Goal: Task Accomplishment & Management: Use online tool/utility

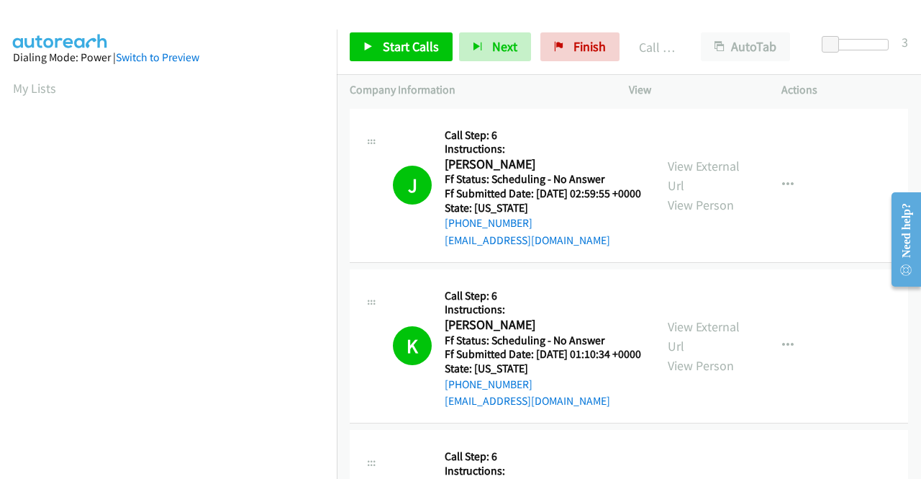
scroll to position [328, 0]
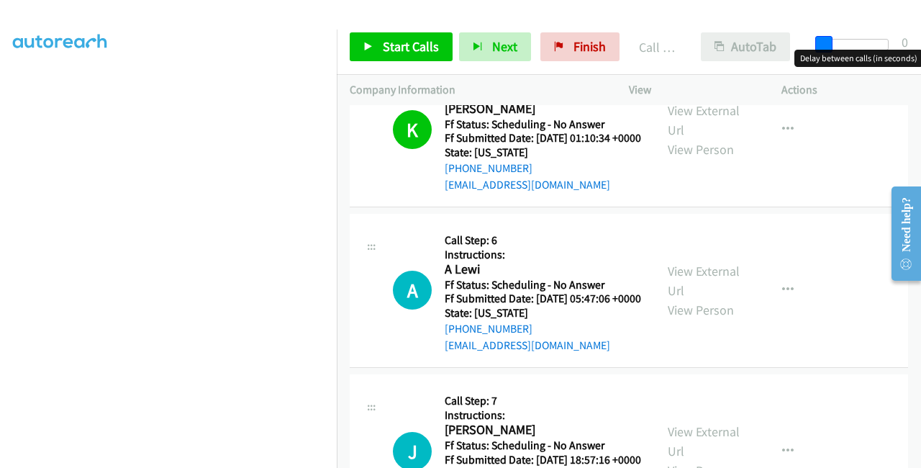
drag, startPoint x: 831, startPoint y: 42, endPoint x: 718, endPoint y: 41, distance: 113.0
click at [718, 41] on div "Start Calls Pause Next Finish Call Completed AutoTab AutoTab 0" at bounding box center [629, 46] width 584 height 55
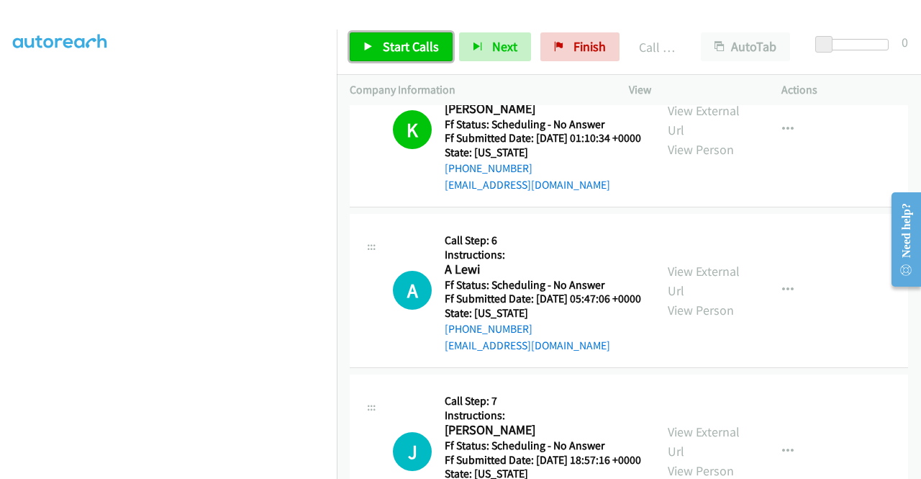
click at [389, 38] on span "Start Calls" at bounding box center [411, 46] width 56 height 17
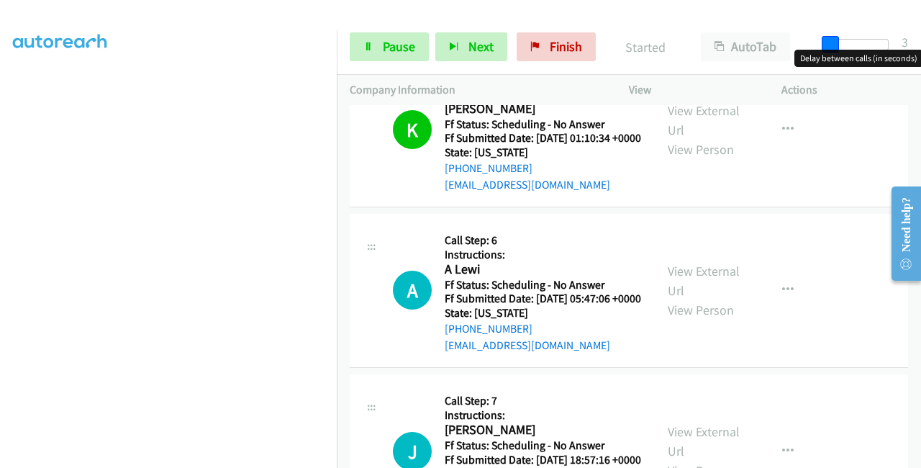
click at [833, 46] on span at bounding box center [830, 44] width 17 height 17
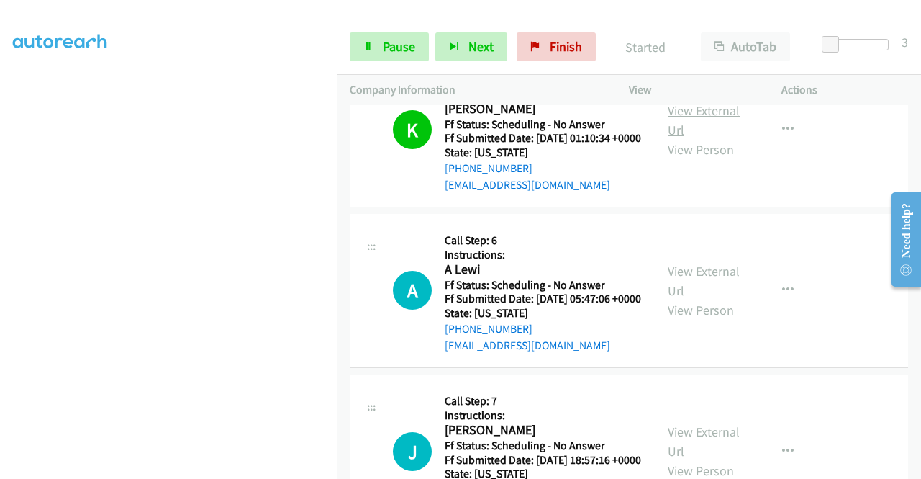
click at [704, 130] on link "View External Url" at bounding box center [704, 120] width 72 height 36
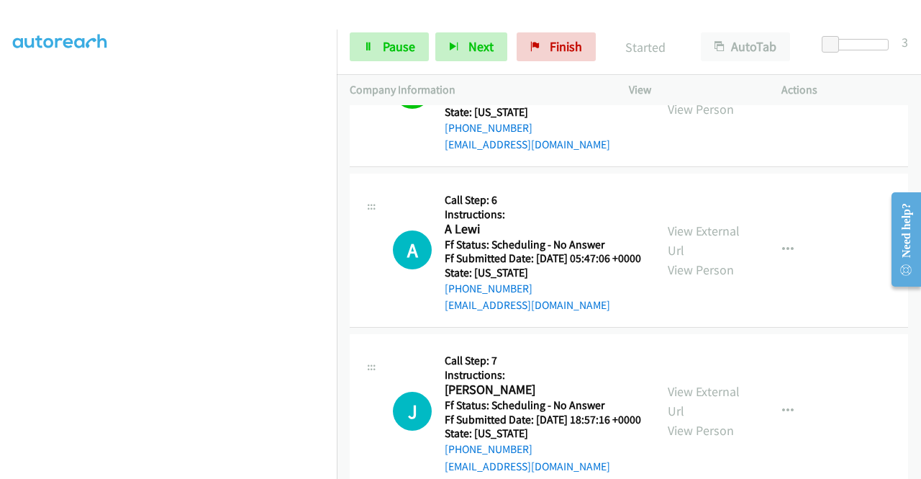
scroll to position [288, 0]
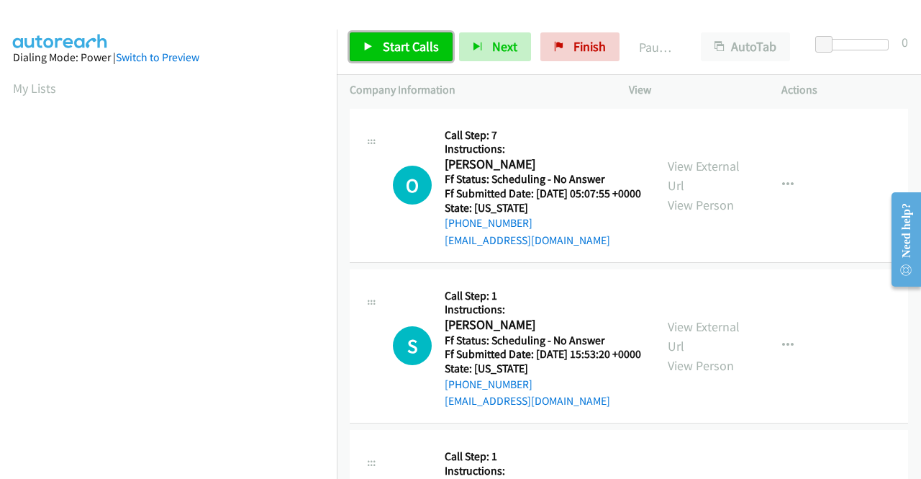
click at [400, 47] on span "Start Calls" at bounding box center [411, 46] width 56 height 17
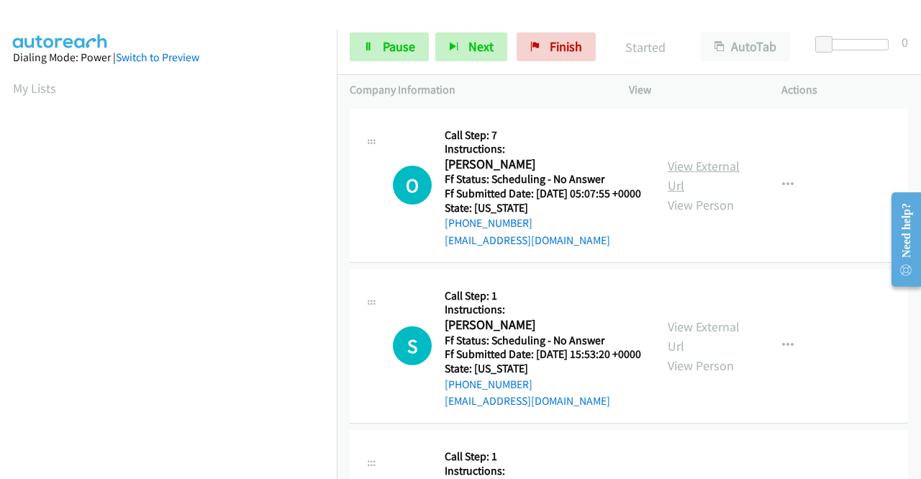
click at [689, 169] on link "View External Url" at bounding box center [704, 176] width 72 height 36
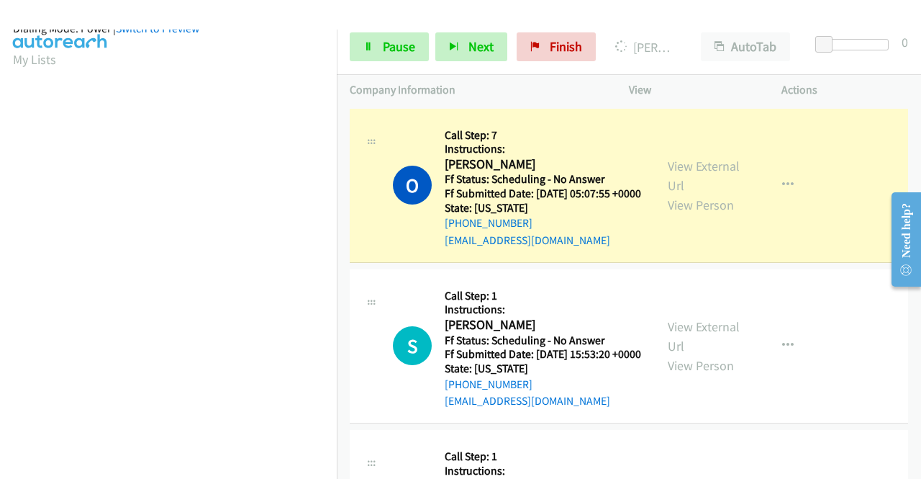
scroll to position [328, 0]
click at [677, 345] on link "View External Url" at bounding box center [704, 336] width 72 height 36
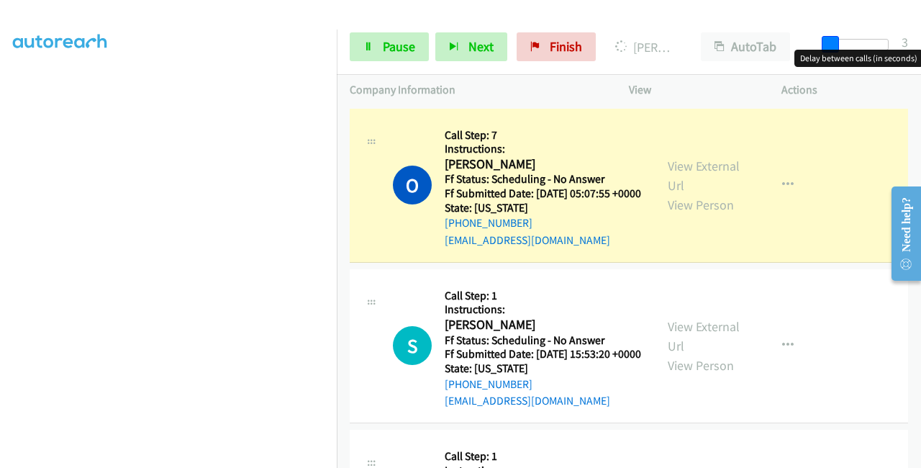
click at [828, 41] on span at bounding box center [830, 44] width 17 height 17
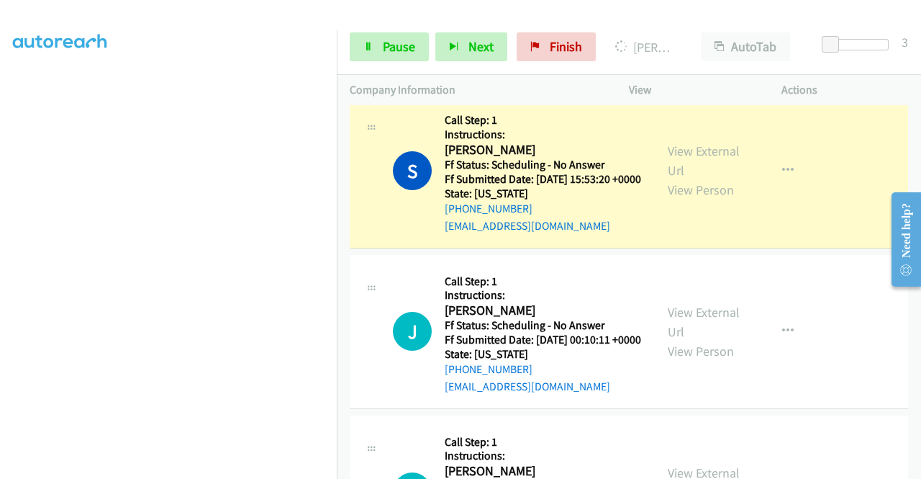
scroll to position [216, 0]
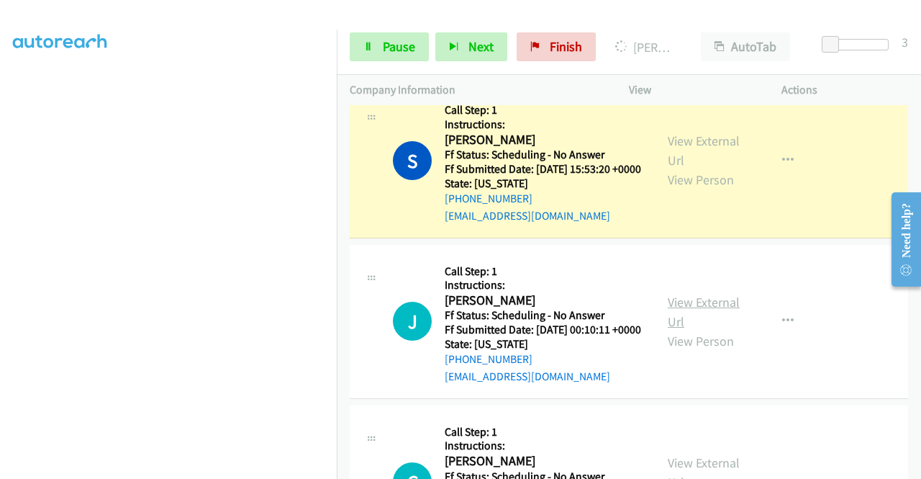
click at [718, 330] on link "View External Url" at bounding box center [704, 312] width 72 height 36
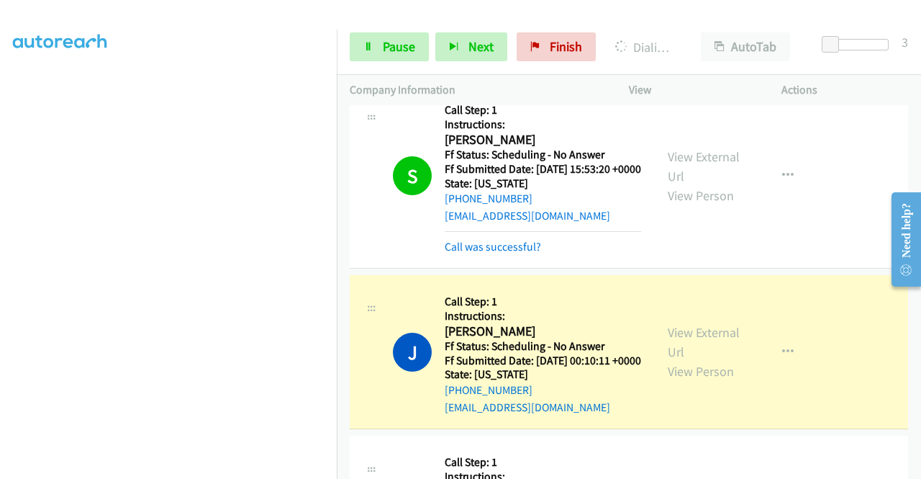
scroll to position [360, 0]
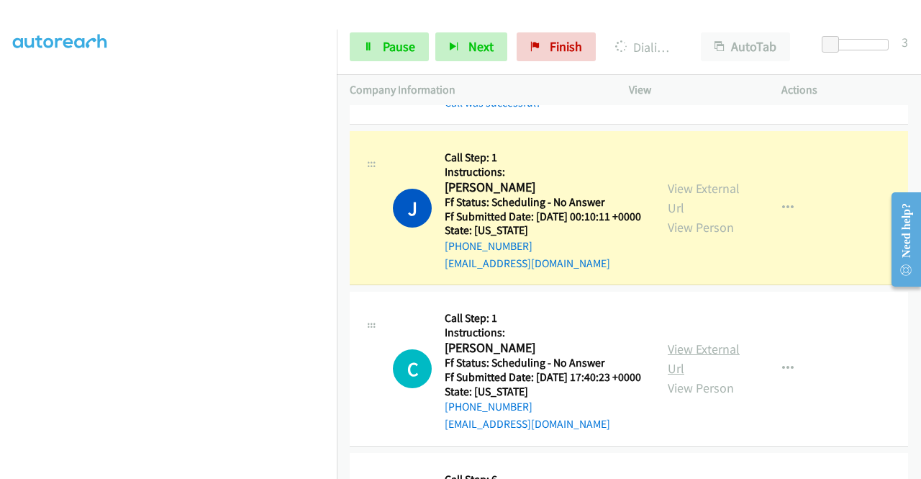
click at [694, 376] on link "View External Url" at bounding box center [704, 358] width 72 height 36
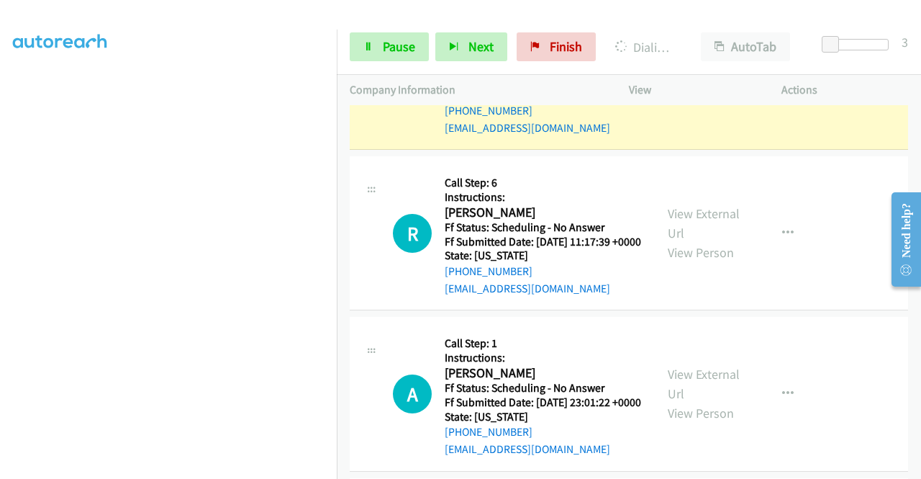
scroll to position [720, 0]
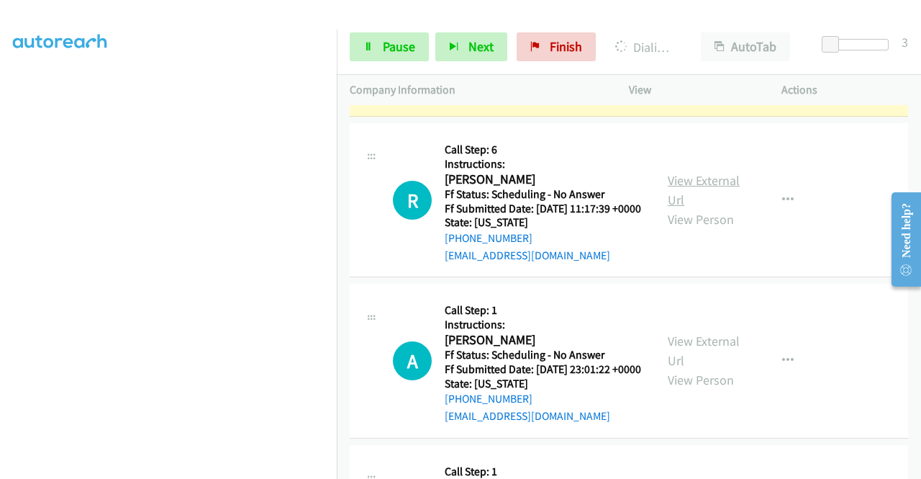
click at [728, 208] on link "View External Url" at bounding box center [704, 190] width 72 height 36
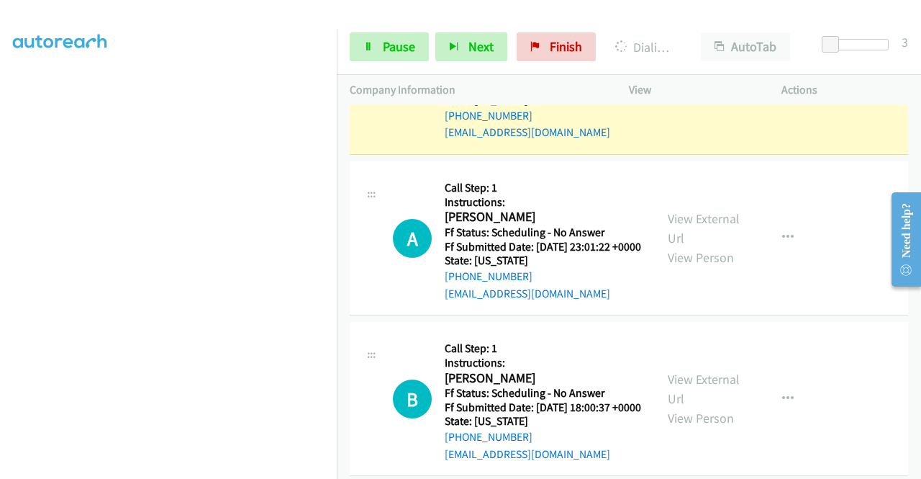
scroll to position [878, 0]
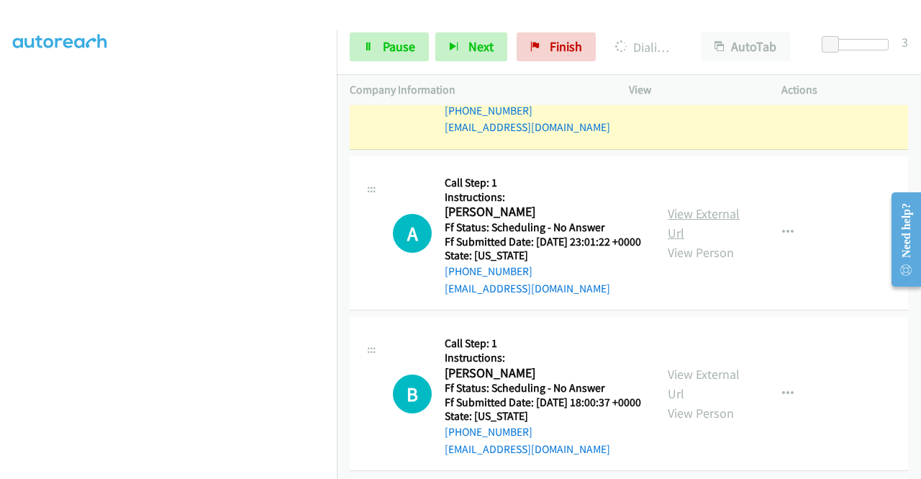
click at [692, 241] on link "View External Url" at bounding box center [704, 223] width 72 height 36
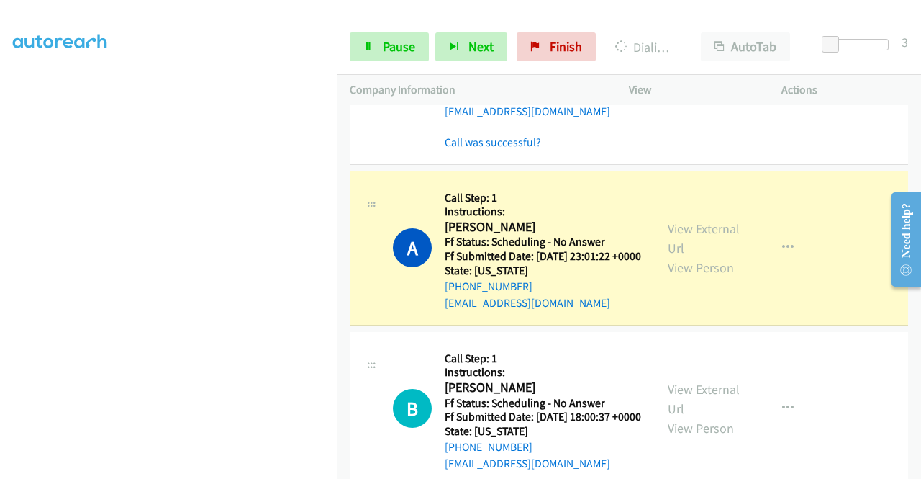
scroll to position [966, 0]
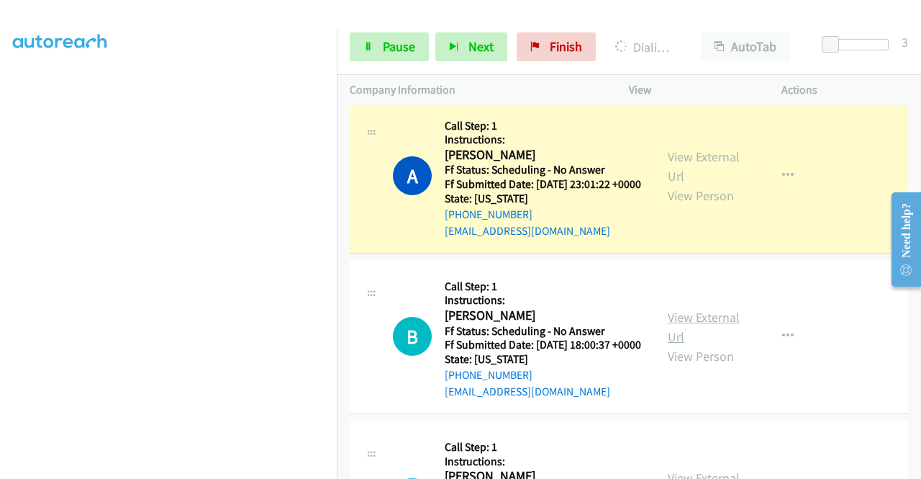
click at [698, 345] on link "View External Url" at bounding box center [704, 327] width 72 height 36
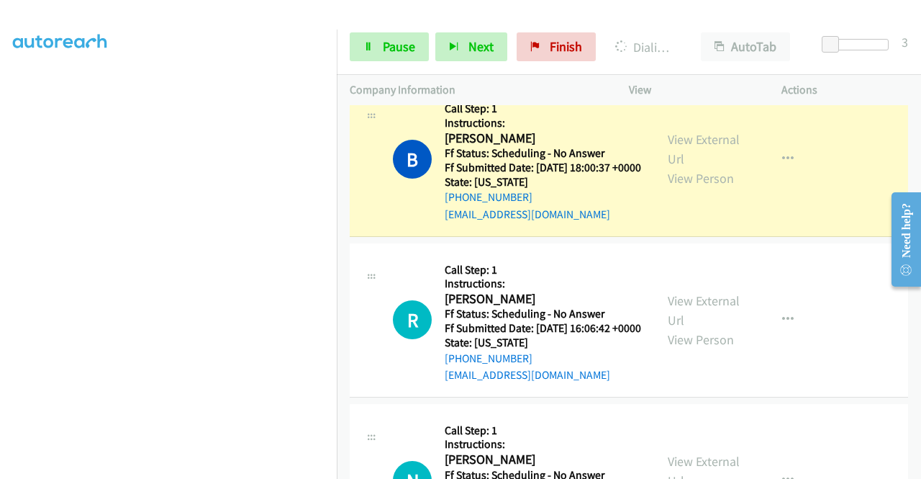
scroll to position [1254, 0]
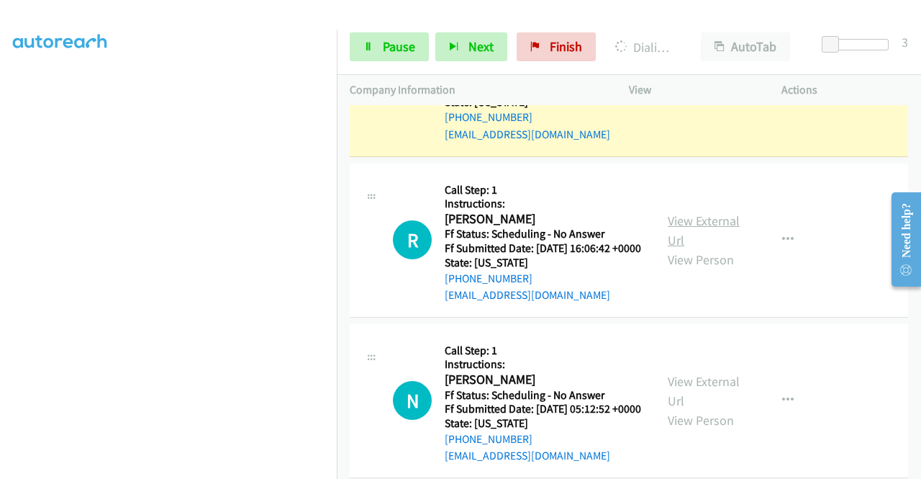
click at [720, 248] on link "View External Url" at bounding box center [704, 230] width 72 height 36
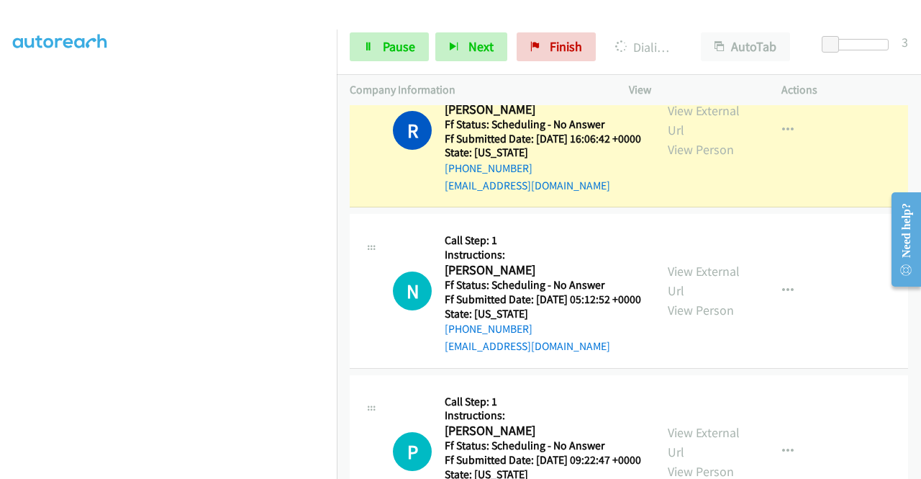
scroll to position [1398, 0]
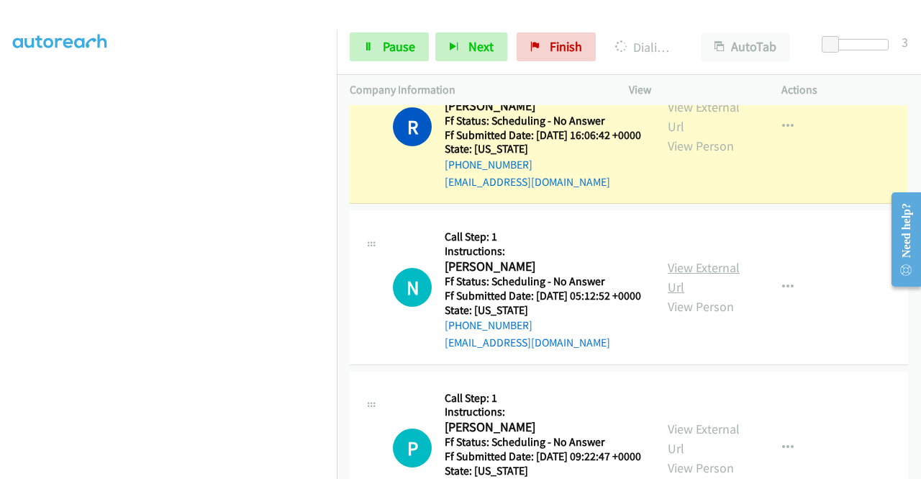
click at [707, 295] on link "View External Url" at bounding box center [704, 277] width 72 height 36
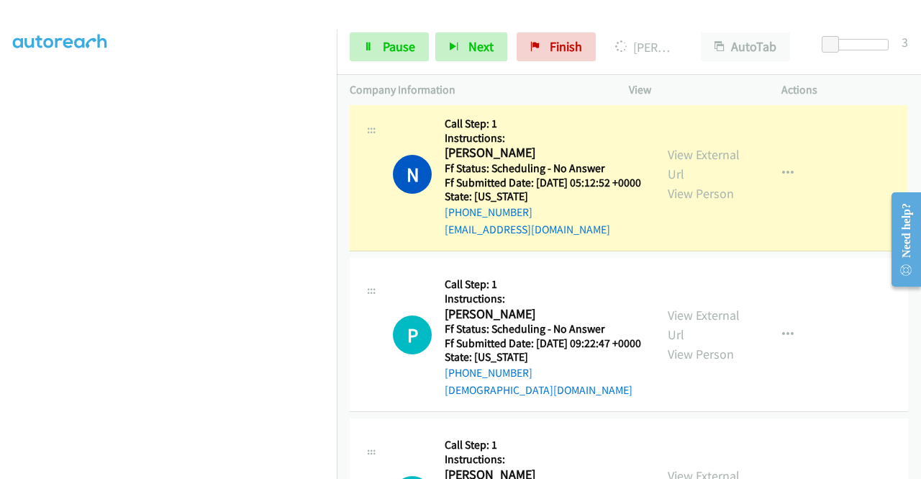
scroll to position [1614, 0]
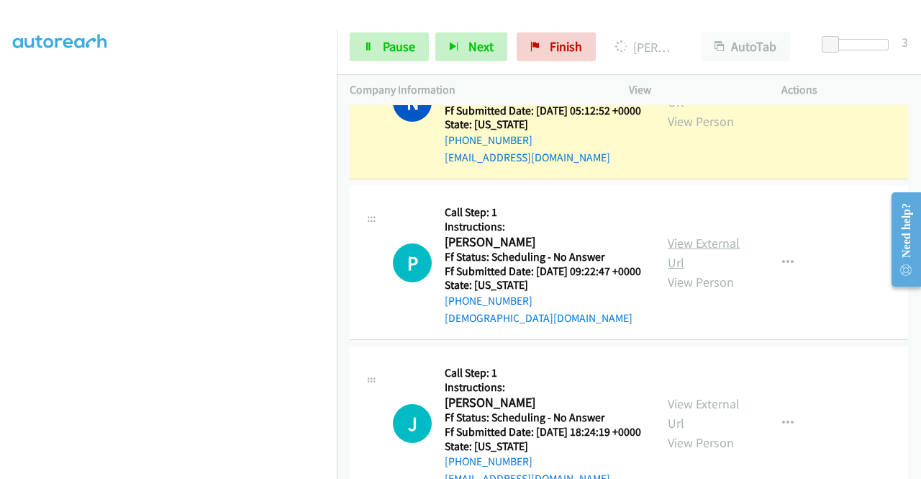
click at [704, 271] on link "View External Url" at bounding box center [704, 253] width 72 height 36
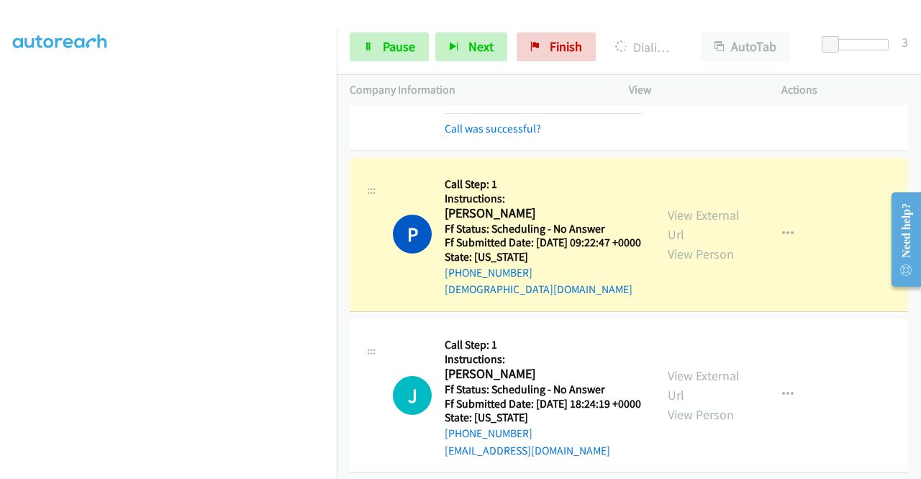
scroll to position [1758, 0]
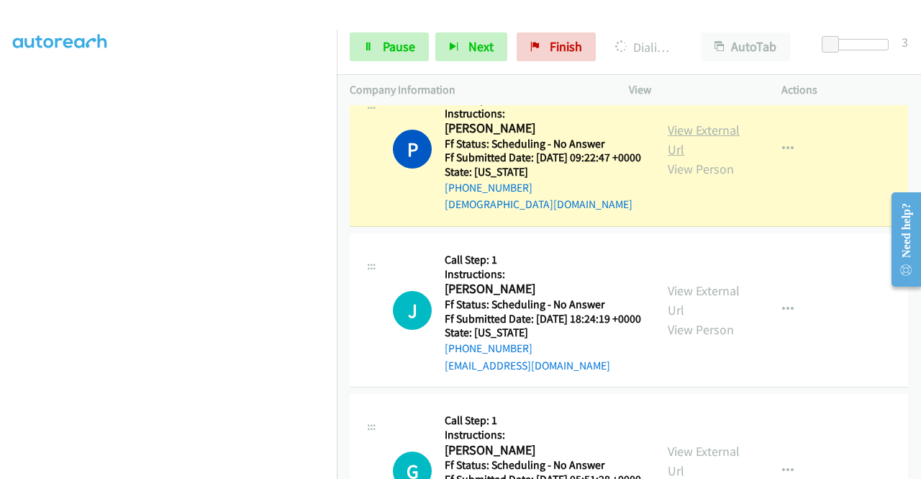
click at [684, 158] on link "View External Url" at bounding box center [704, 140] width 72 height 36
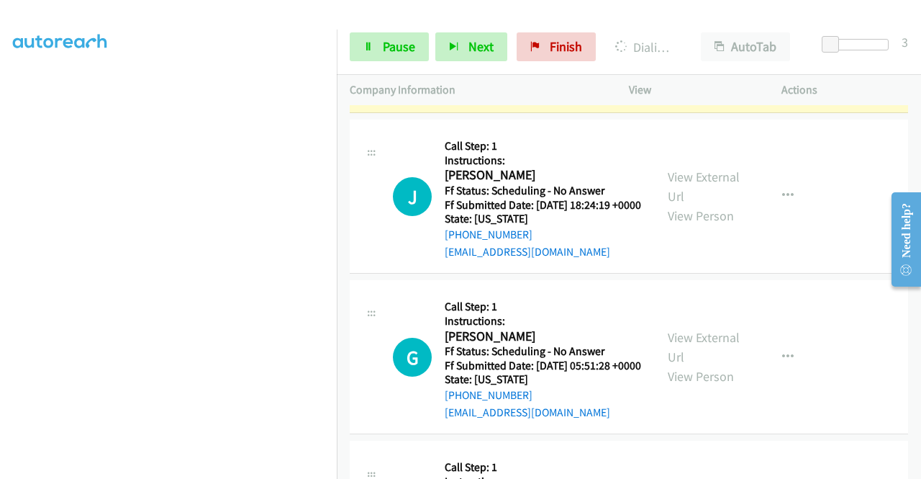
scroll to position [1901, 0]
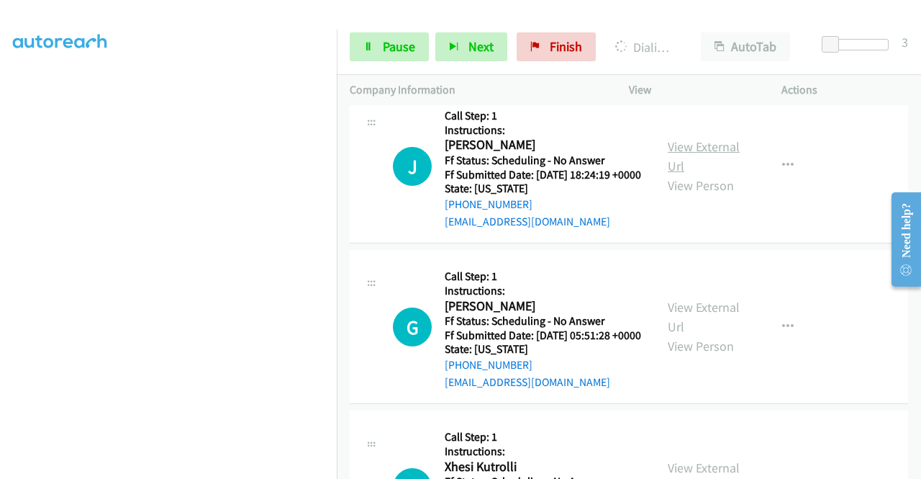
click at [717, 174] on link "View External Url" at bounding box center [704, 156] width 72 height 36
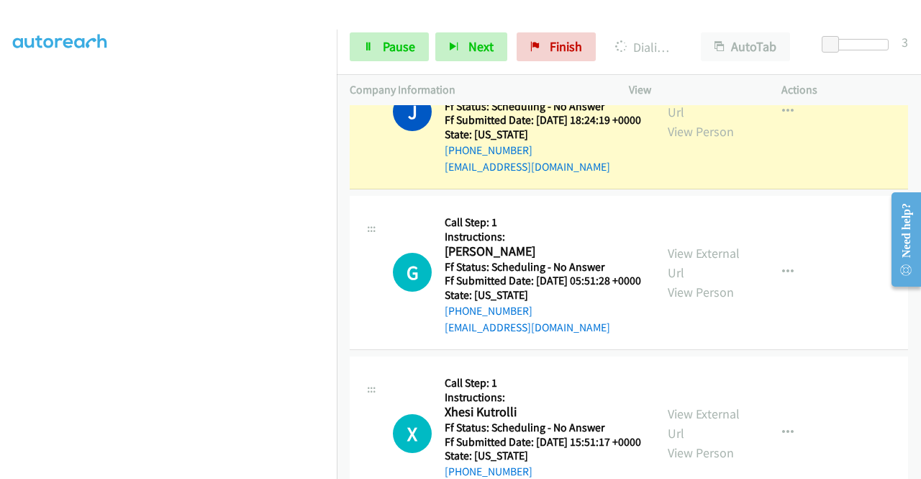
scroll to position [1989, 0]
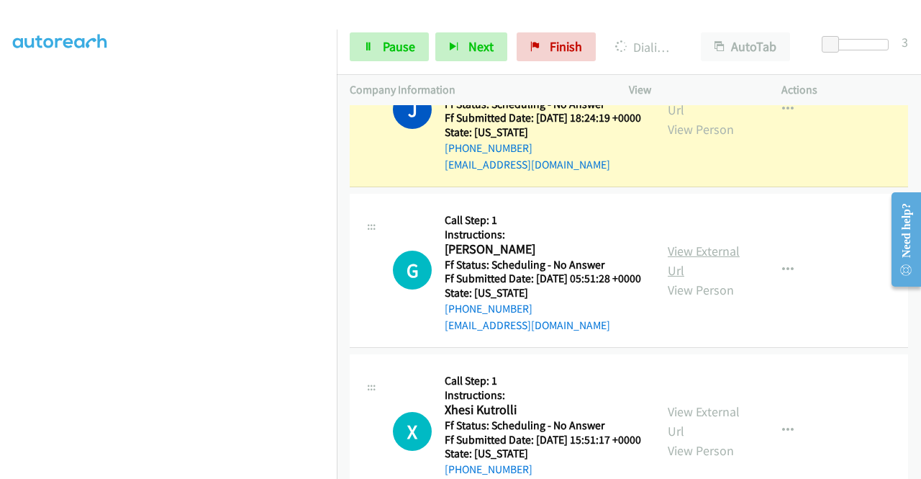
click at [716, 279] on link "View External Url" at bounding box center [704, 261] width 72 height 36
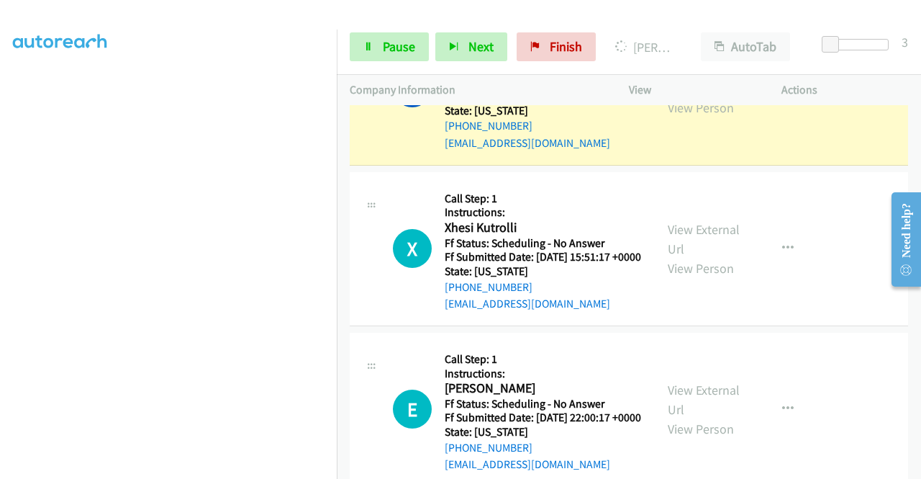
scroll to position [2204, 0]
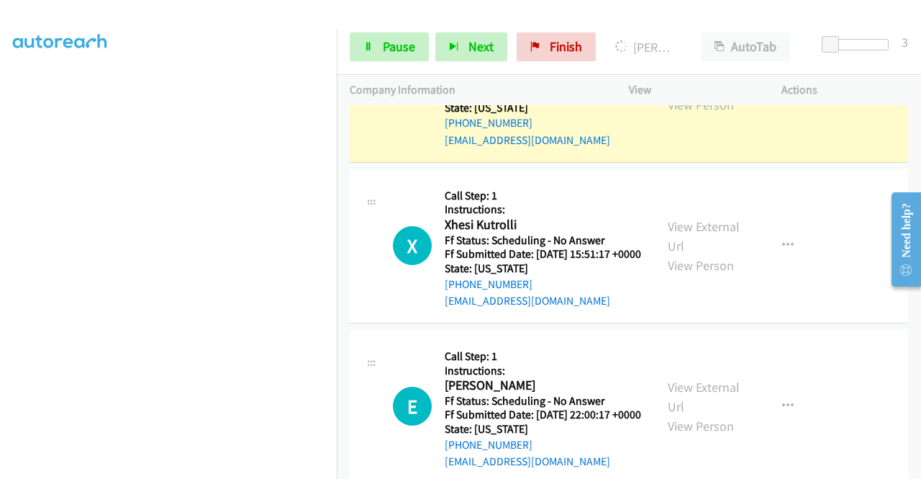
click at [685, 94] on link "View External Url" at bounding box center [704, 76] width 72 height 36
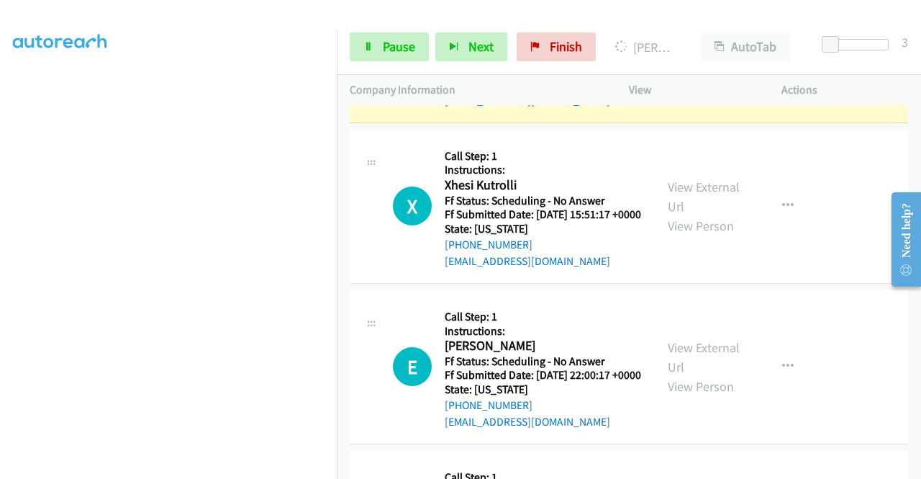
scroll to position [2276, 0]
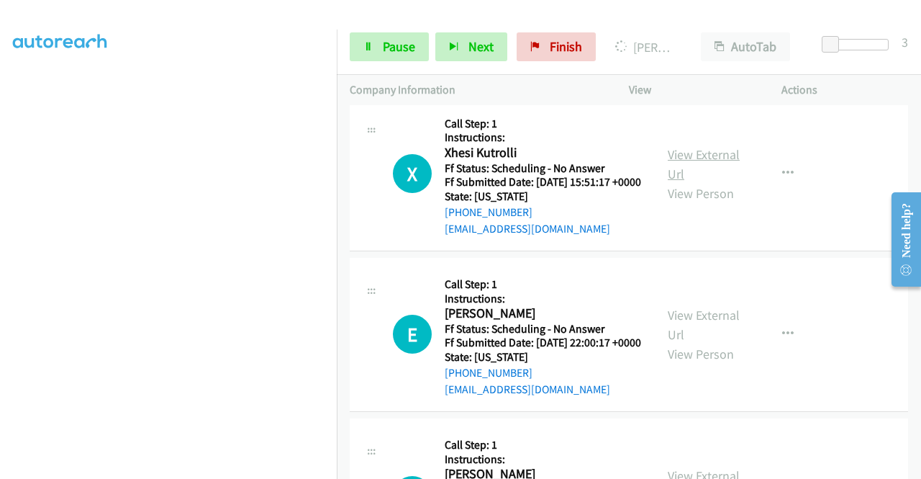
click at [705, 182] on link "View External Url" at bounding box center [704, 164] width 72 height 36
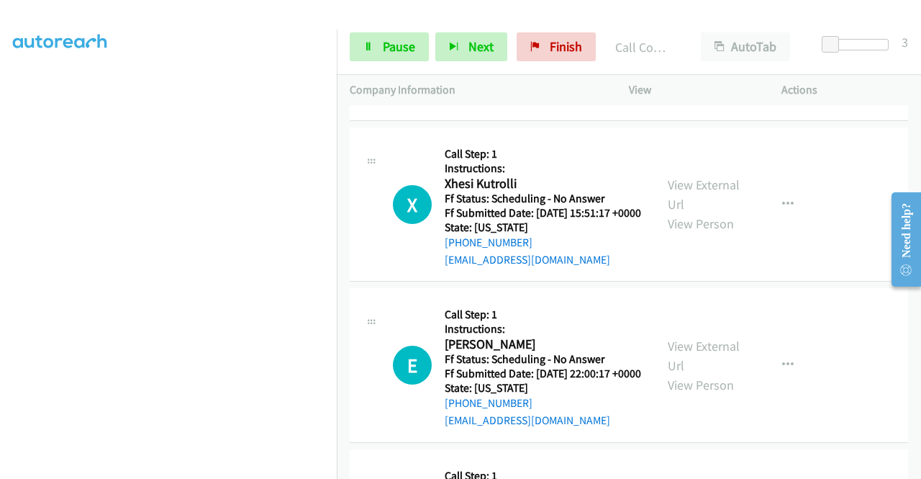
scroll to position [0, 0]
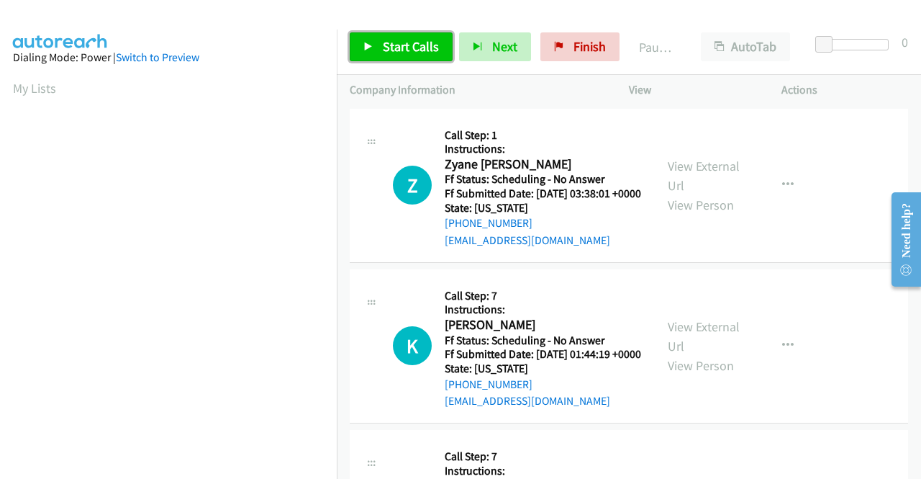
click at [402, 48] on span "Start Calls" at bounding box center [411, 46] width 56 height 17
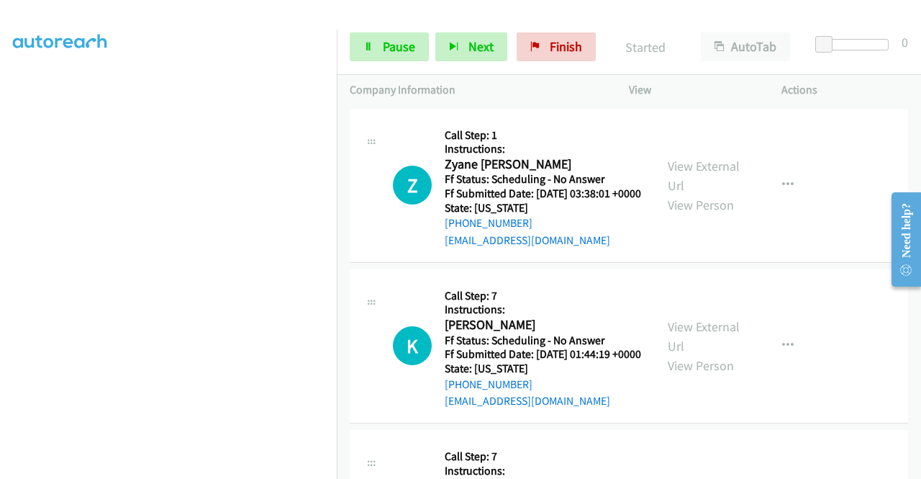
scroll to position [328, 0]
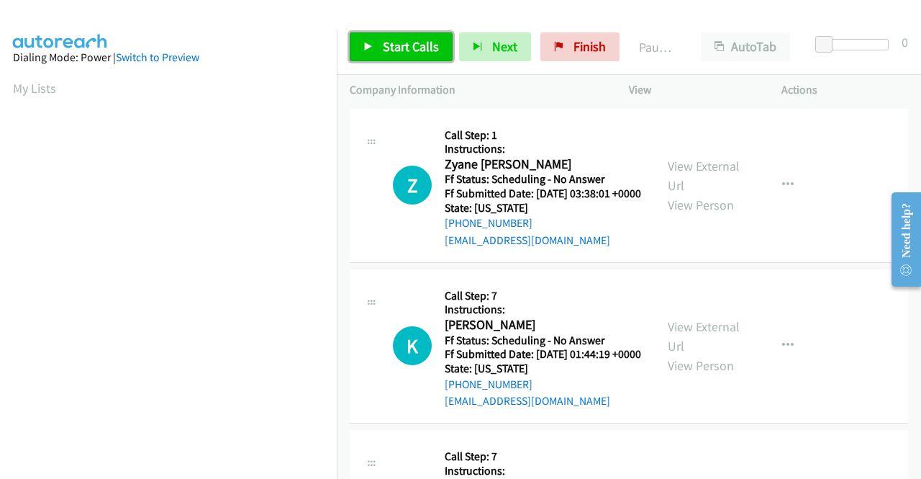
click at [369, 52] on link "Start Calls" at bounding box center [401, 46] width 103 height 29
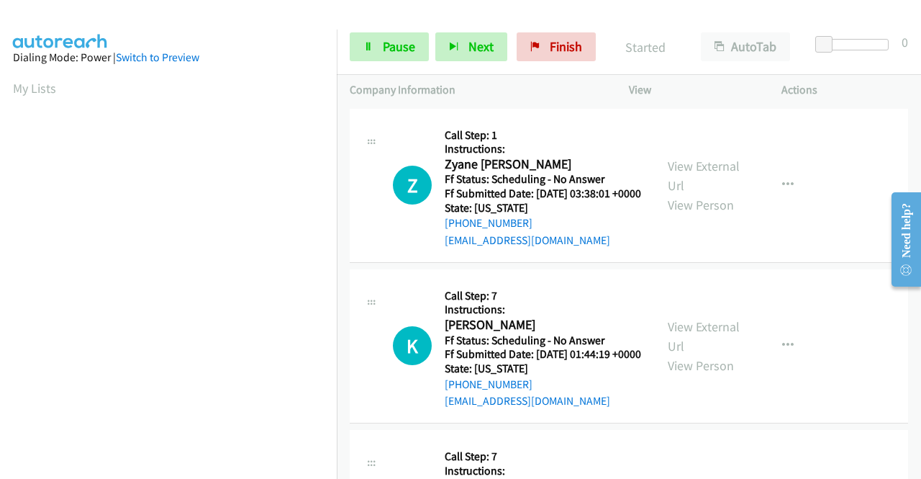
scroll to position [328, 0]
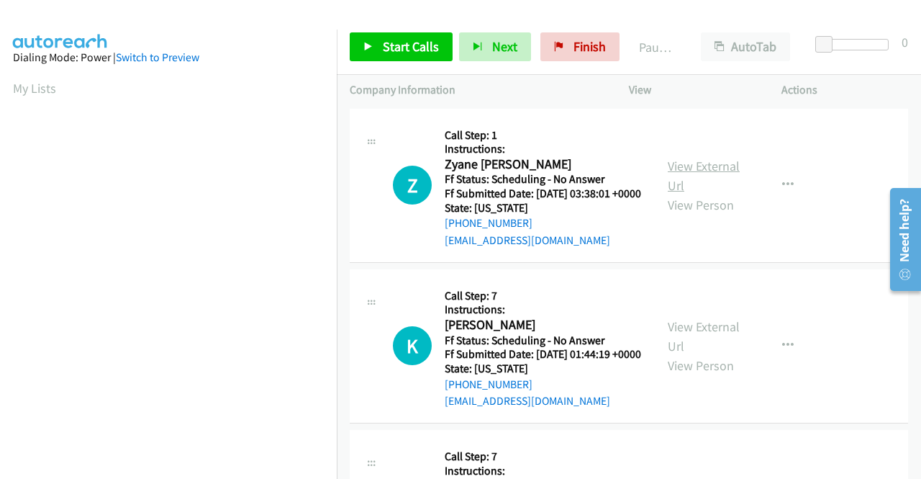
click at [692, 175] on link "View External Url" at bounding box center [704, 176] width 72 height 36
click at [407, 47] on span "Start Calls" at bounding box center [411, 46] width 56 height 17
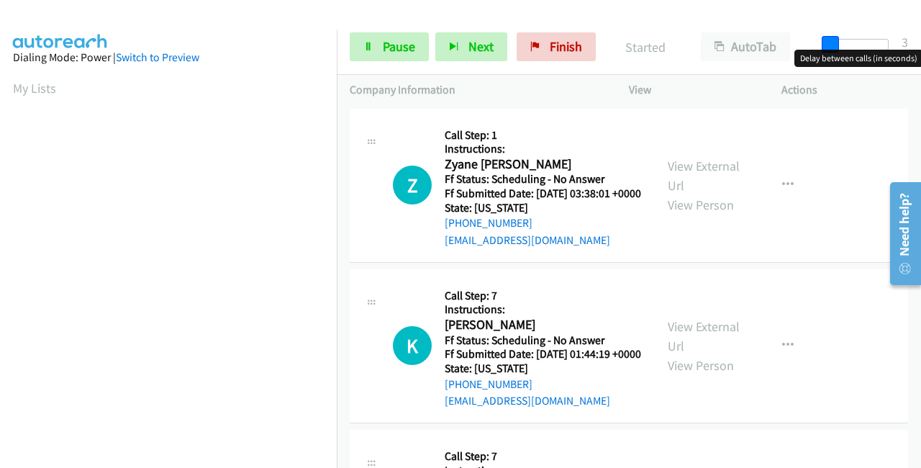
click at [832, 45] on span at bounding box center [830, 44] width 17 height 17
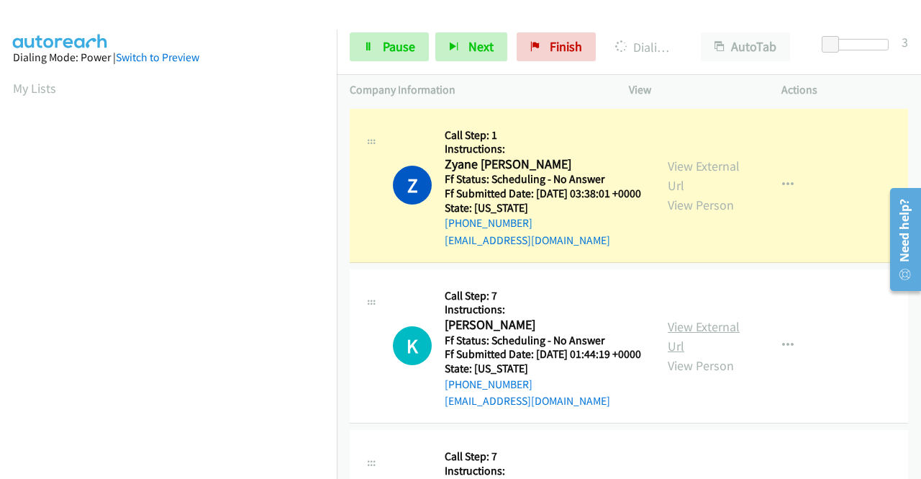
click at [702, 343] on link "View External Url" at bounding box center [704, 336] width 72 height 36
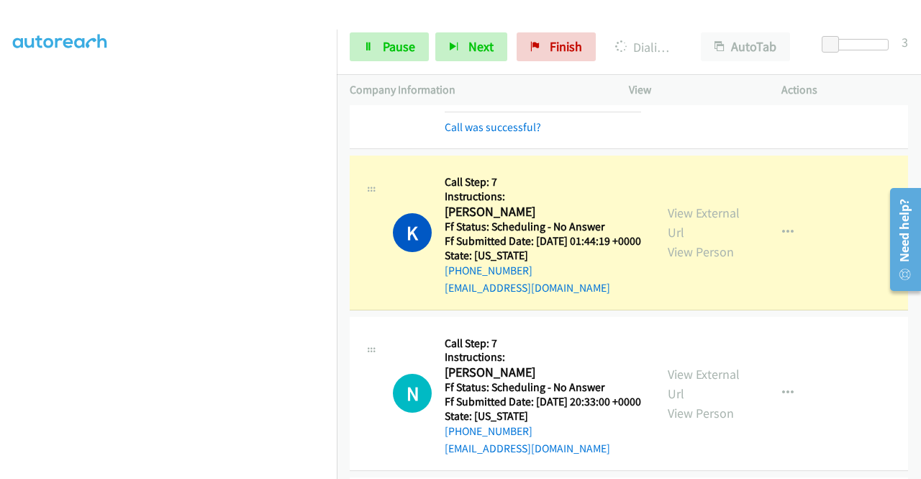
scroll to position [328, 0]
click at [696, 402] on link "View External Url" at bounding box center [704, 384] width 72 height 36
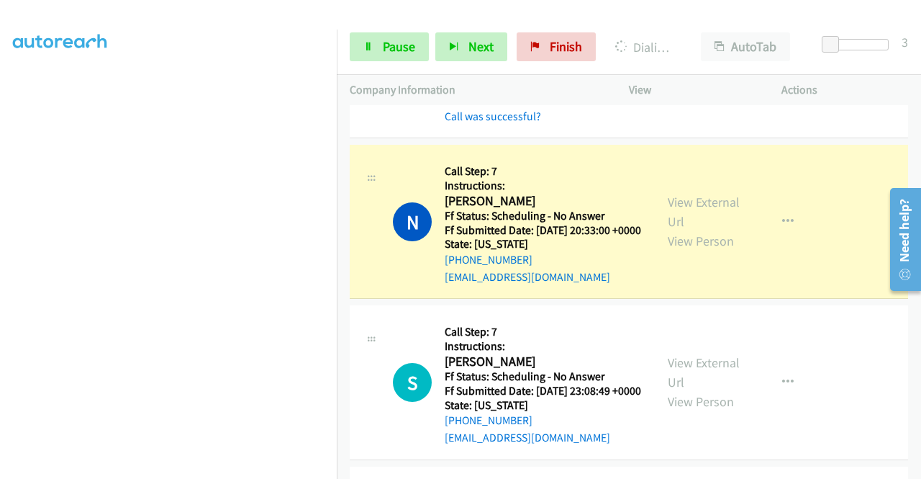
scroll to position [360, 0]
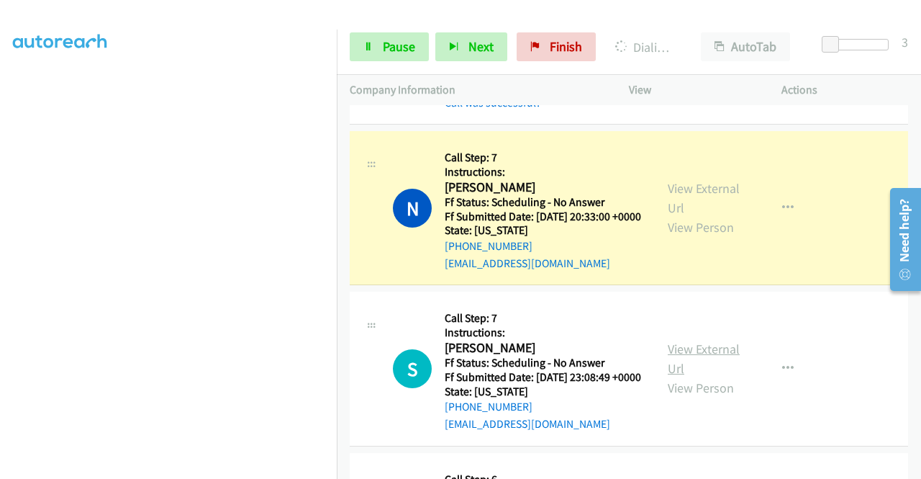
click at [727, 376] on link "View External Url" at bounding box center [704, 358] width 72 height 36
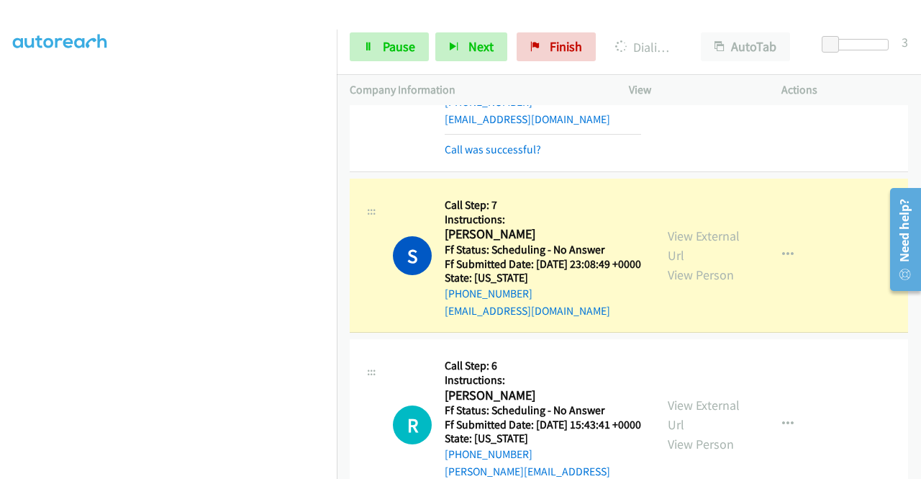
scroll to position [576, 0]
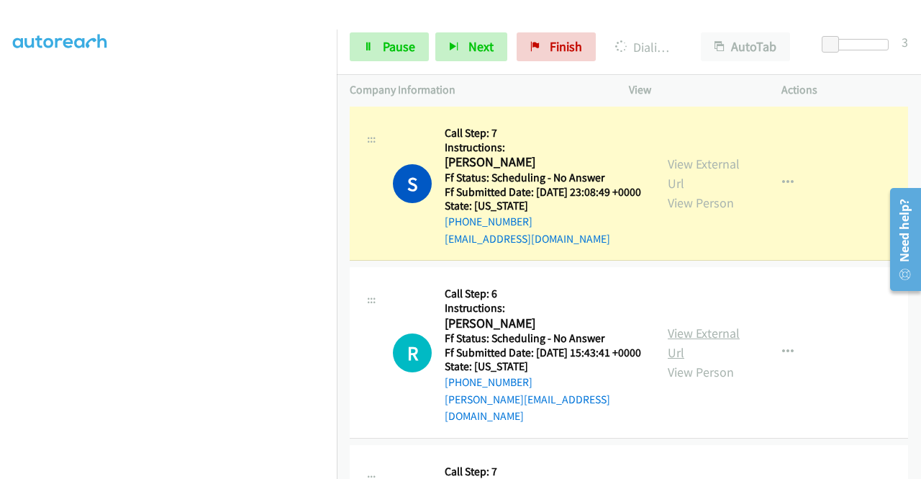
click at [701, 361] on link "View External Url" at bounding box center [704, 343] width 72 height 36
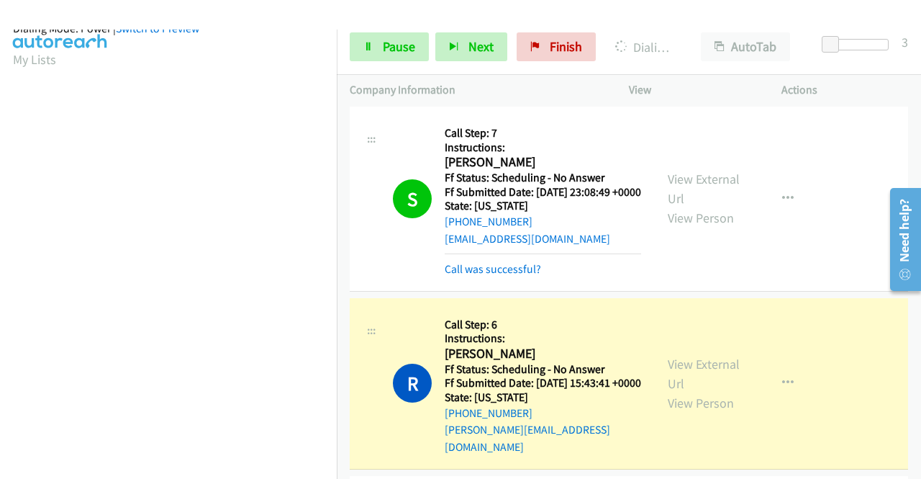
scroll to position [328, 0]
click at [384, 37] on link "Pause" at bounding box center [389, 46] width 79 height 29
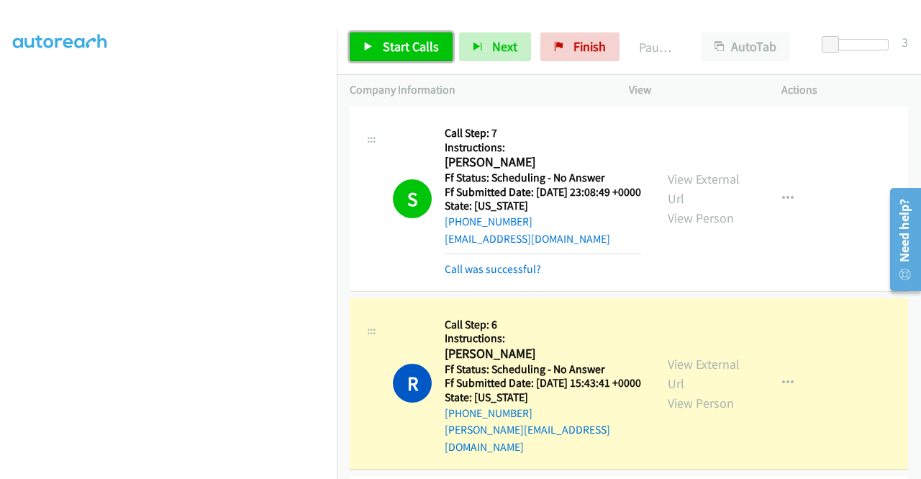
click at [383, 37] on link "Start Calls" at bounding box center [401, 46] width 103 height 29
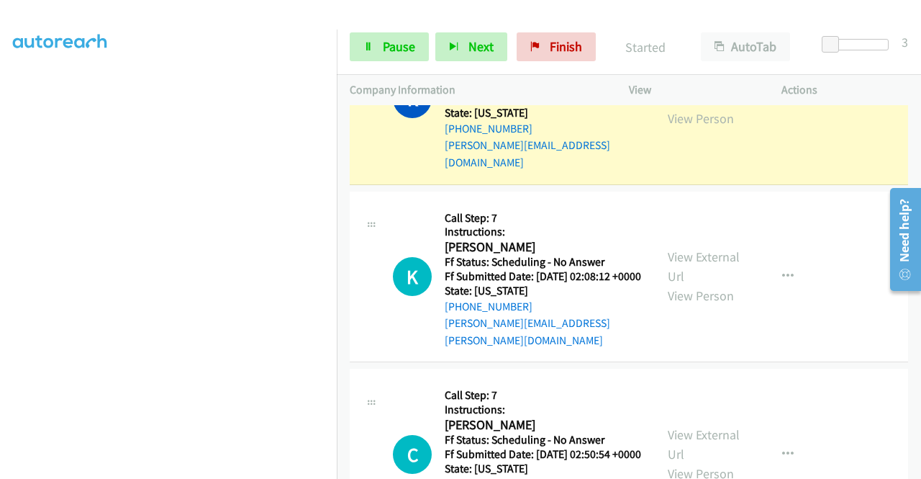
scroll to position [936, 0]
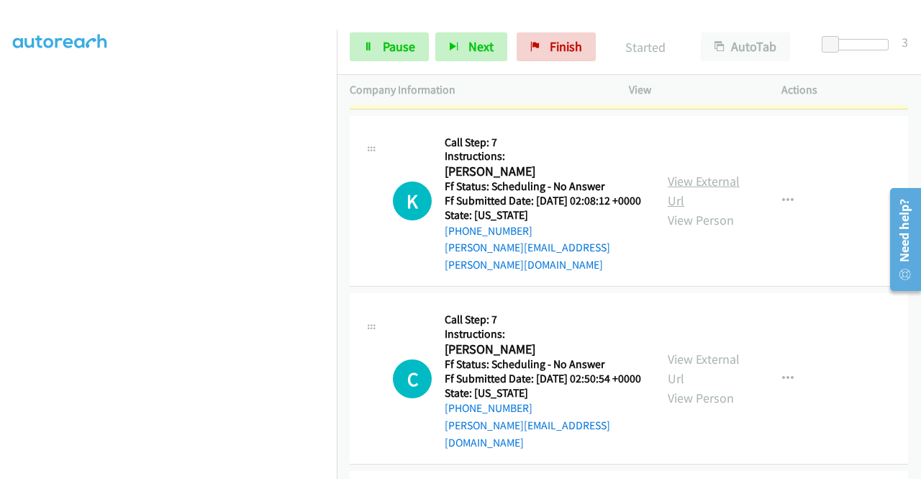
click at [674, 209] on link "View External Url" at bounding box center [704, 191] width 72 height 36
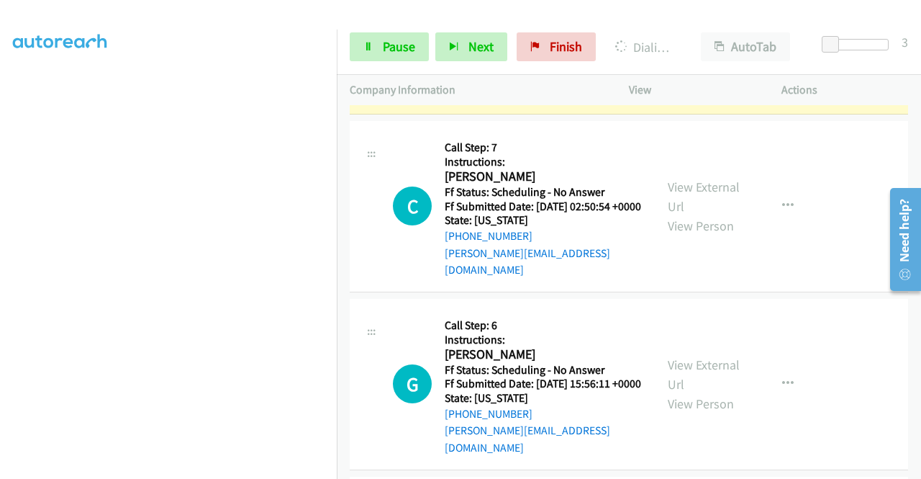
scroll to position [1152, 0]
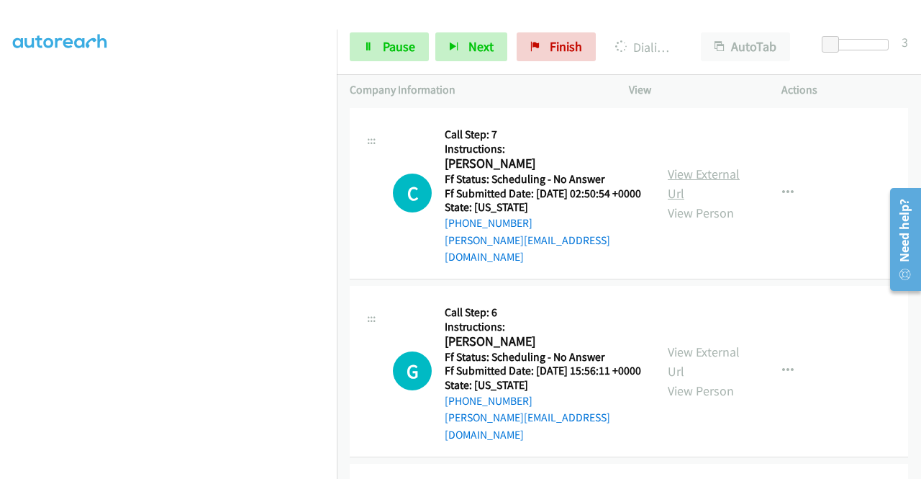
click at [688, 202] on link "View External Url" at bounding box center [704, 184] width 72 height 36
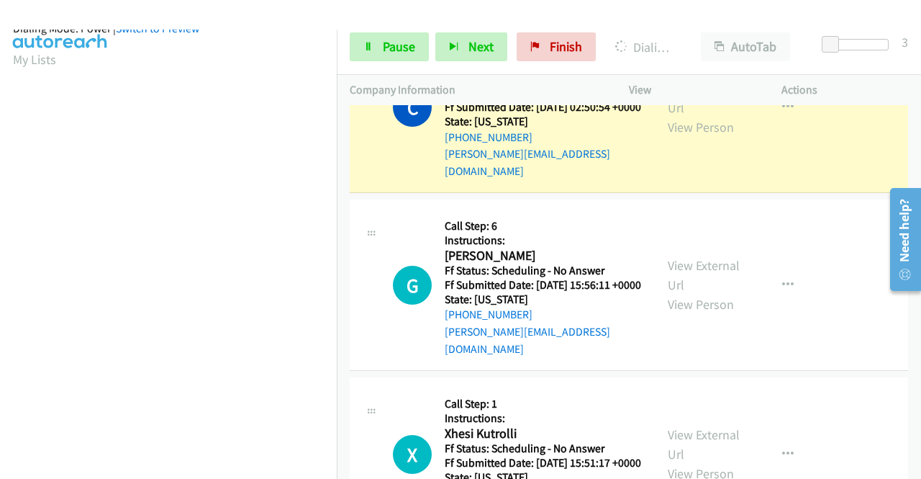
scroll to position [1295, 0]
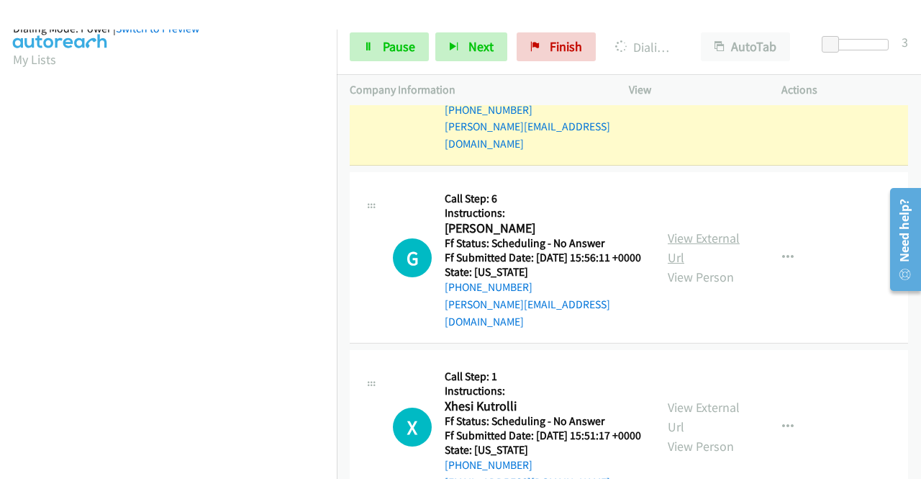
click at [679, 266] on link "View External Url" at bounding box center [704, 248] width 72 height 36
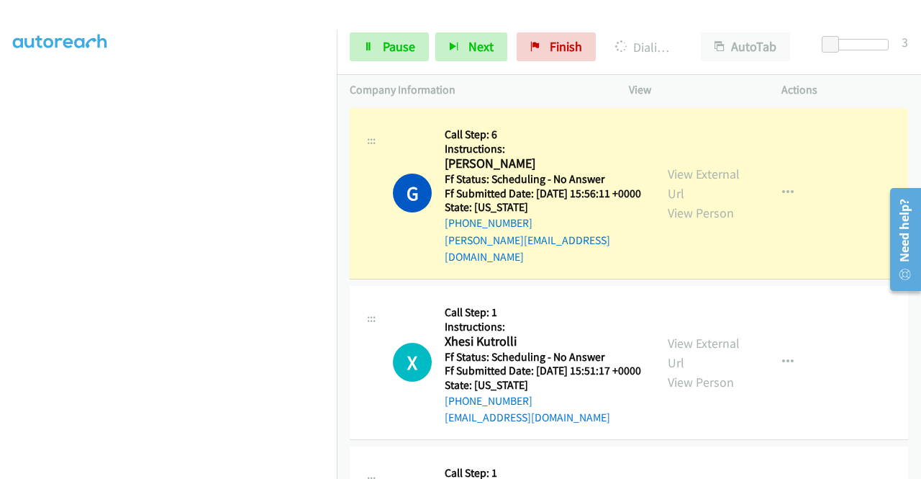
scroll to position [1455, 0]
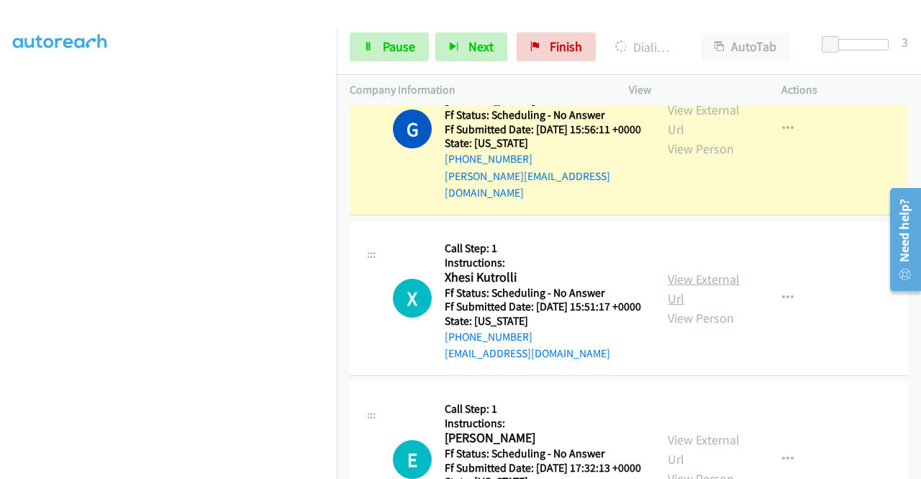
click at [711, 307] on link "View External Url" at bounding box center [704, 289] width 72 height 36
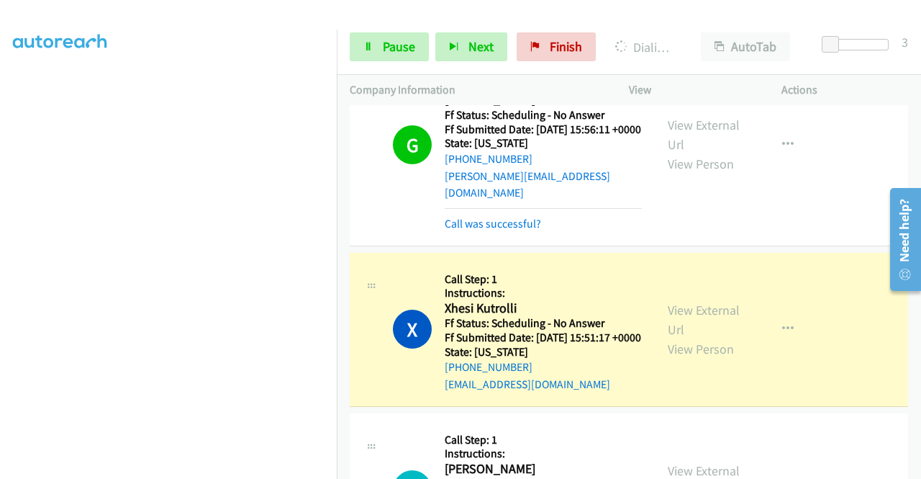
scroll to position [1670, 0]
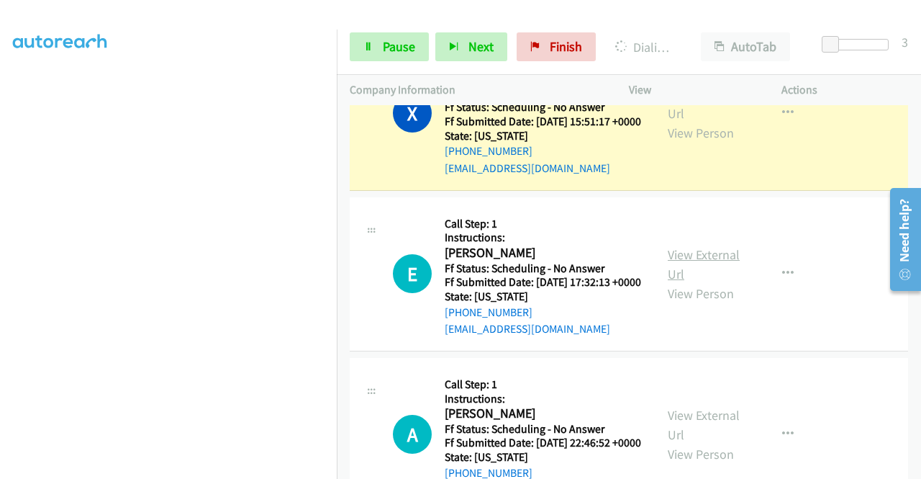
click at [720, 282] on link "View External Url" at bounding box center [704, 264] width 72 height 36
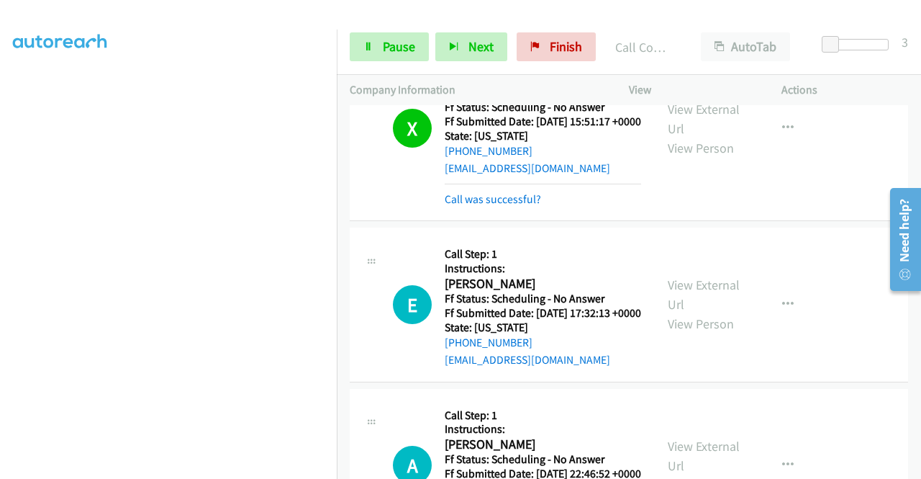
scroll to position [0, 0]
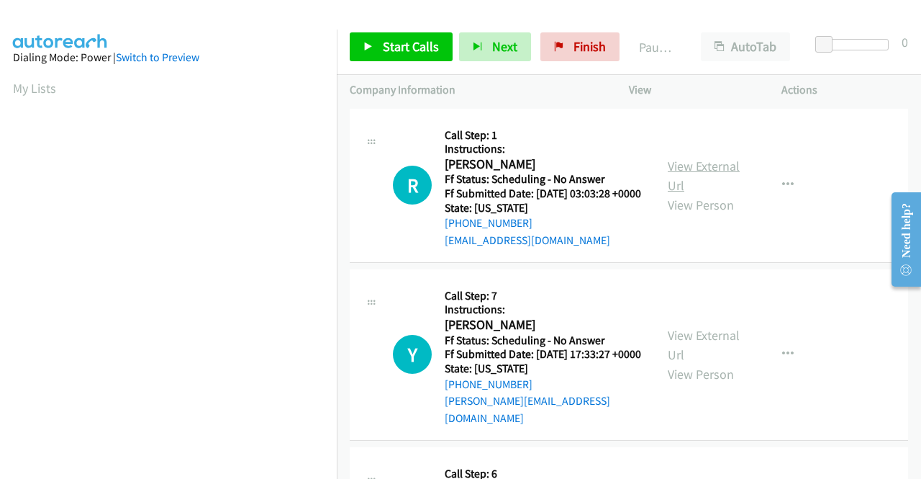
click at [677, 177] on link "View External Url" at bounding box center [704, 176] width 72 height 36
click at [397, 38] on link "Start Calls" at bounding box center [401, 46] width 103 height 29
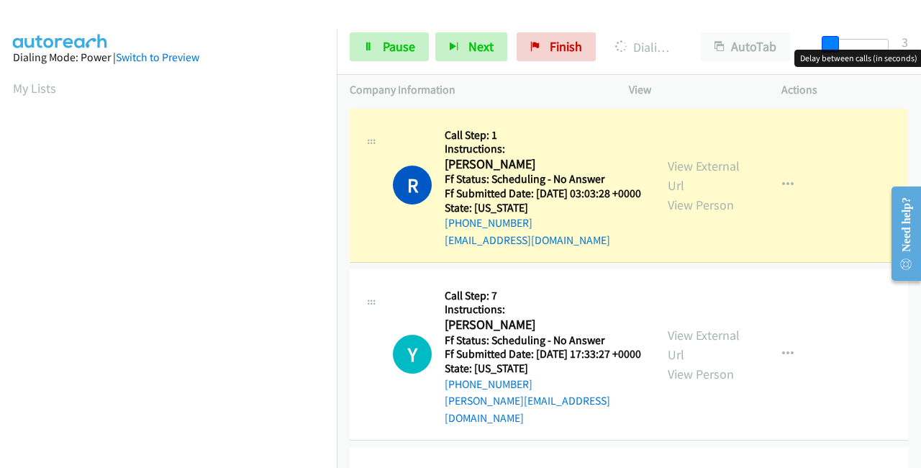
click at [828, 50] on body "Start Calls Pause Next Finish Dialing [PERSON_NAME] AutoTab AutoTab 3 Company I…" at bounding box center [460, 34] width 921 height 68
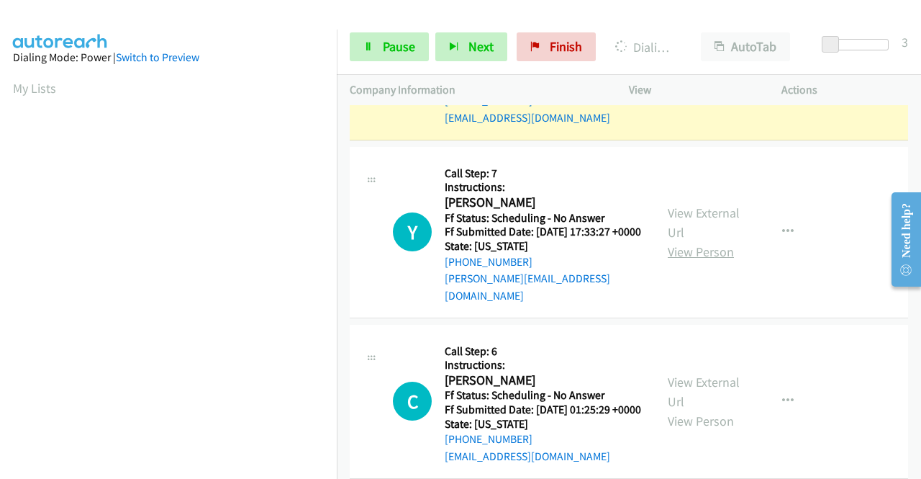
scroll to position [144, 0]
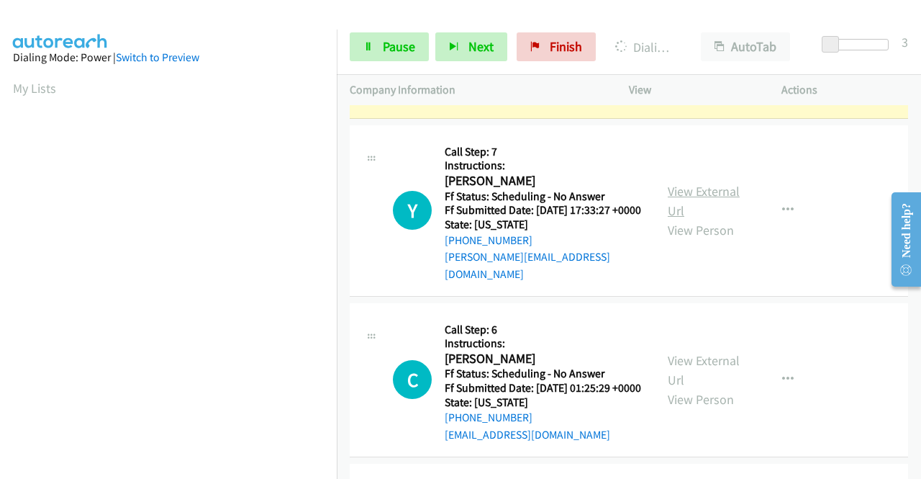
click at [687, 208] on link "View External Url" at bounding box center [704, 201] width 72 height 36
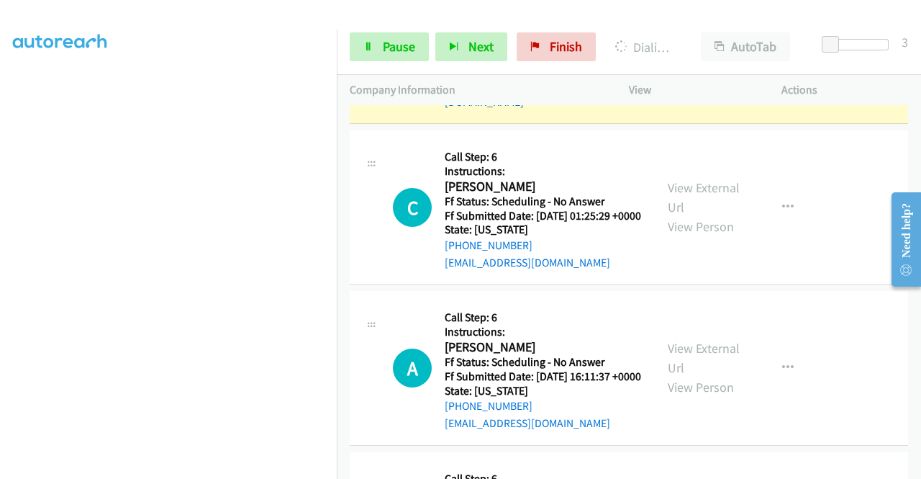
scroll to position [360, 0]
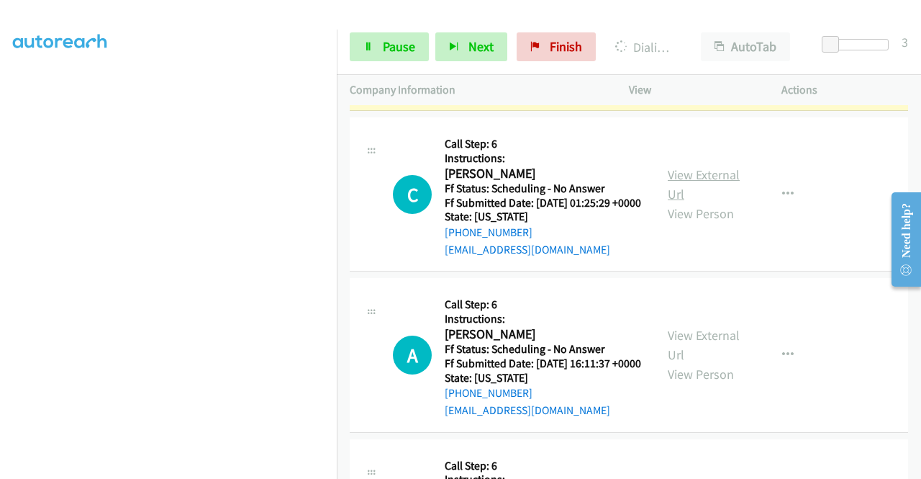
click at [685, 199] on link "View External Url" at bounding box center [704, 184] width 72 height 36
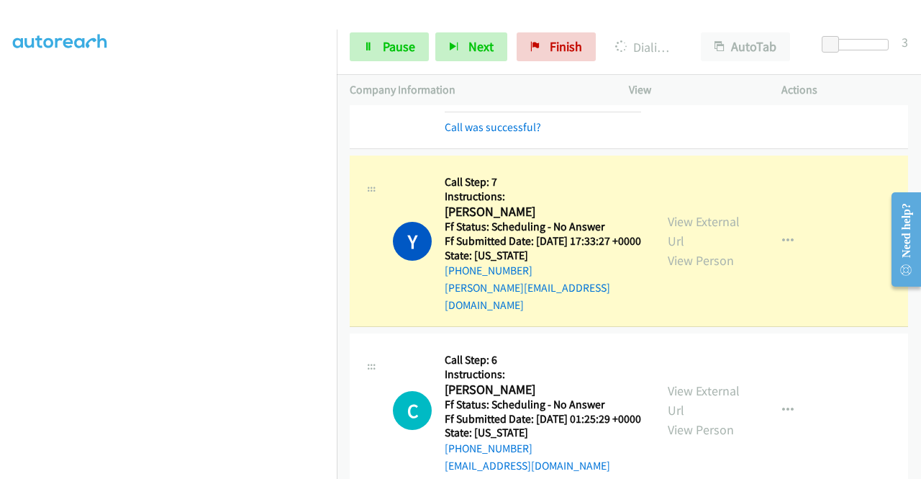
scroll to position [328, 0]
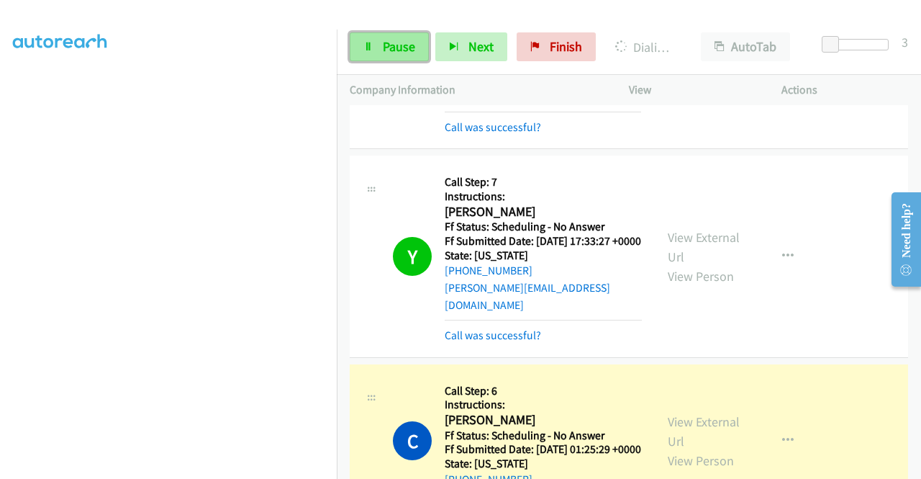
click at [377, 46] on link "Pause" at bounding box center [389, 46] width 79 height 29
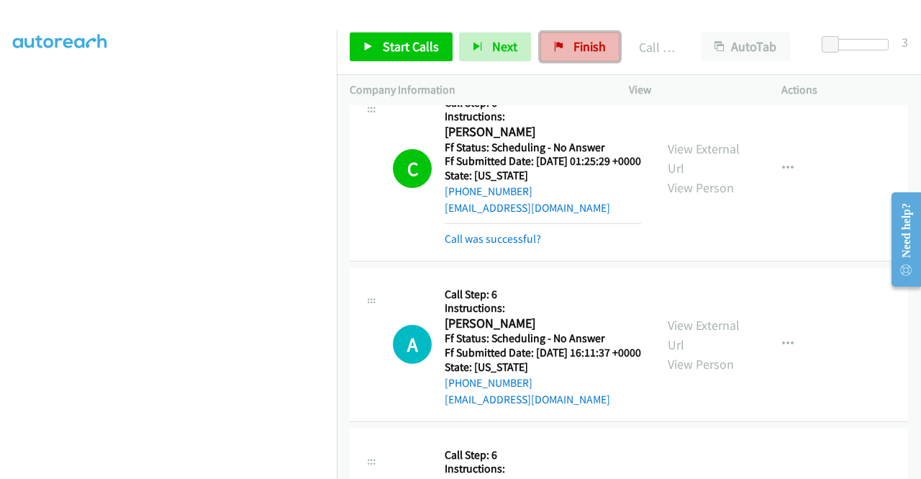
click at [571, 59] on link "Finish" at bounding box center [579, 46] width 79 height 29
